Goal: Transaction & Acquisition: Subscribe to service/newsletter

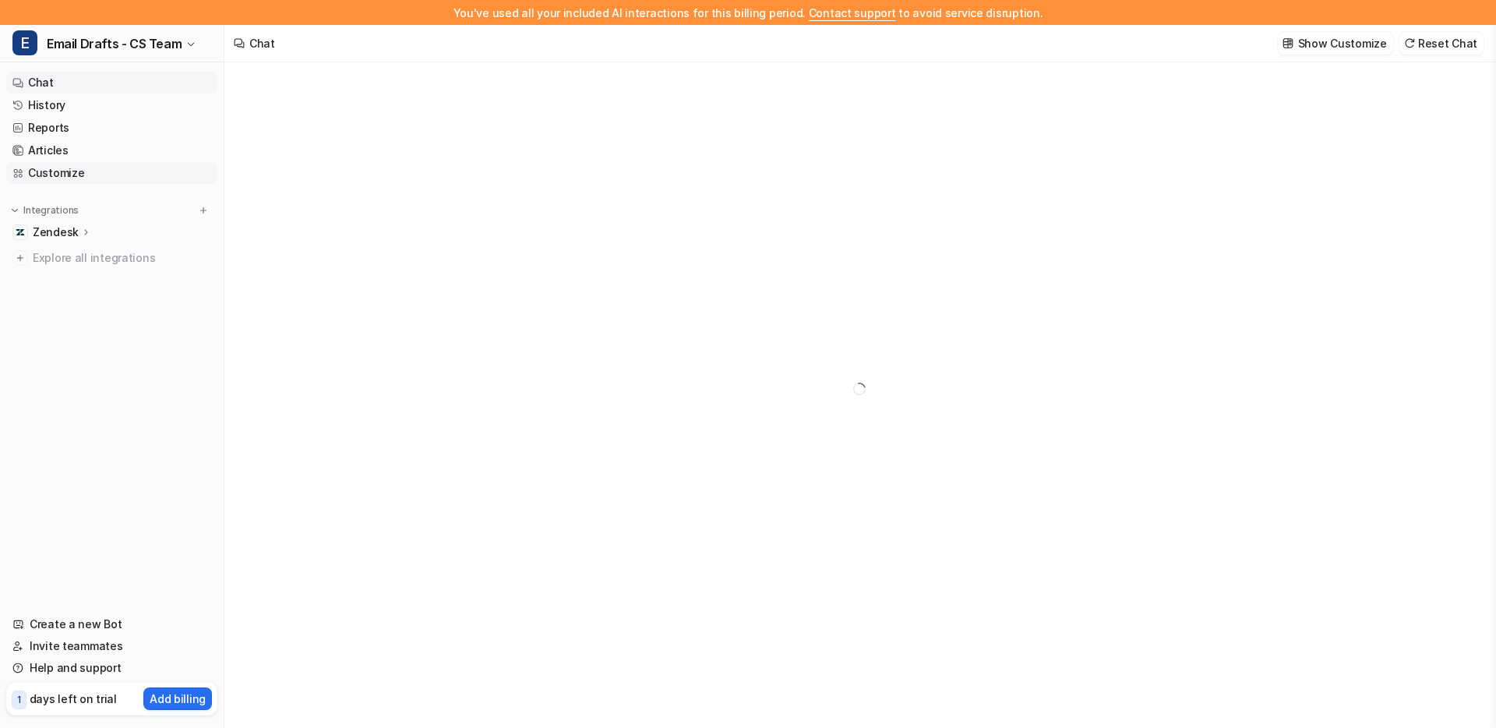
type textarea "**********"
click at [188, 701] on p "Add billing" at bounding box center [178, 698] width 56 height 16
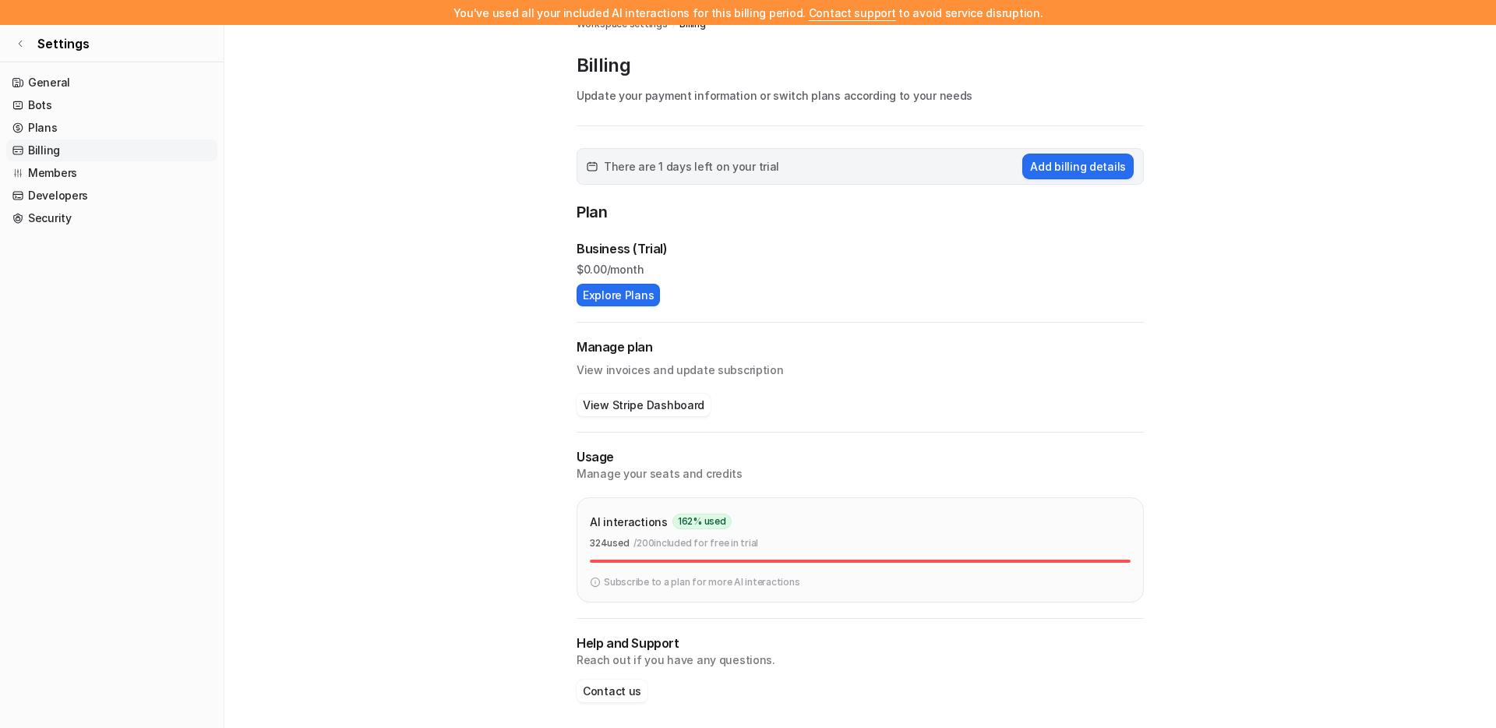
scroll to position [25, 0]
click at [609, 292] on button "Explore Plans" at bounding box center [617, 293] width 83 height 23
